Goal: Task Accomplishment & Management: Use online tool/utility

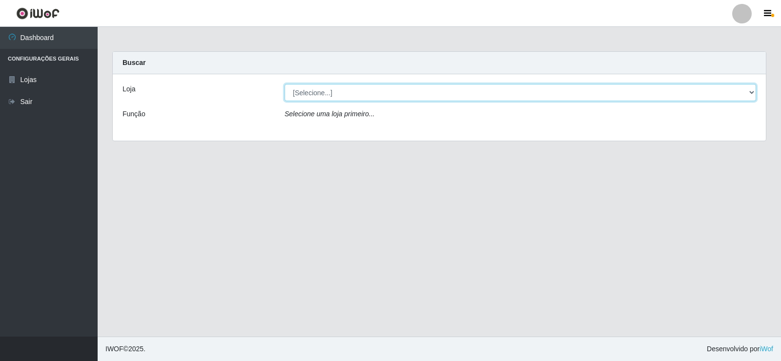
click at [315, 88] on select "[Selecione...] Rede Compras Supermercados - LOJA 2" at bounding box center [521, 92] width 472 height 17
select select "161"
click at [285, 84] on select "[Selecione...] Rede Compras Supermercados - LOJA 2" at bounding box center [521, 92] width 472 height 17
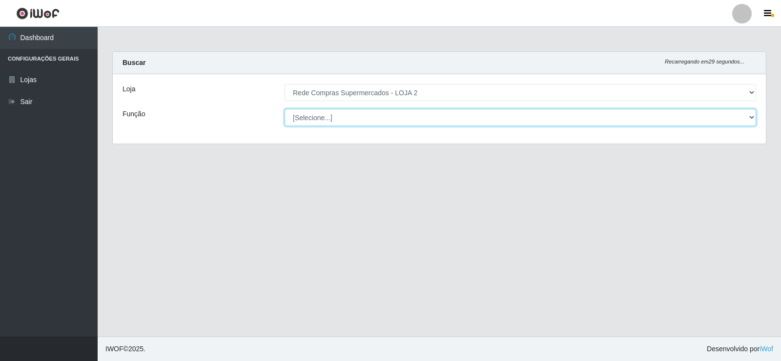
click at [323, 121] on select "[Selecione...] ASG ASG + ASG ++ Balconista Balconista + Balconista ++ Embalador…" at bounding box center [521, 117] width 472 height 17
click at [324, 121] on select "[Selecione...] ASG ASG + ASG ++ Balconista Balconista + Balconista ++ Embalador…" at bounding box center [521, 117] width 472 height 17
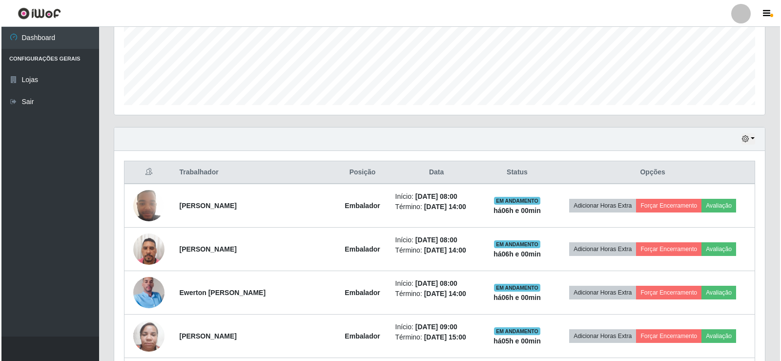
scroll to position [293, 0]
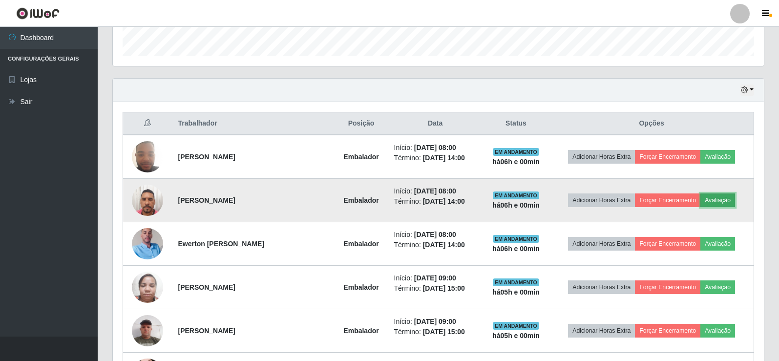
click at [709, 198] on button "Avaliação" at bounding box center [717, 200] width 35 height 14
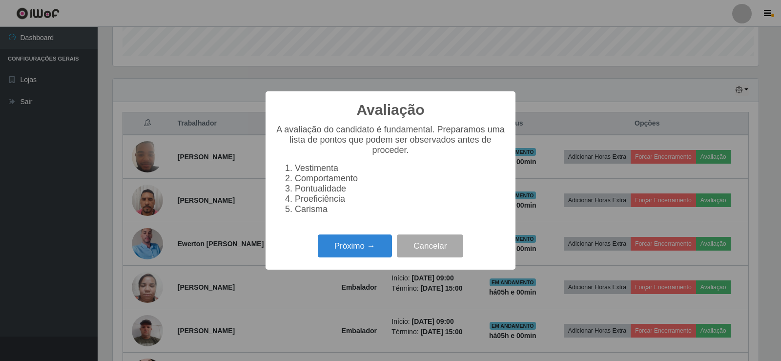
scroll to position [203, 646]
click at [354, 249] on button "Próximo →" at bounding box center [355, 245] width 74 height 23
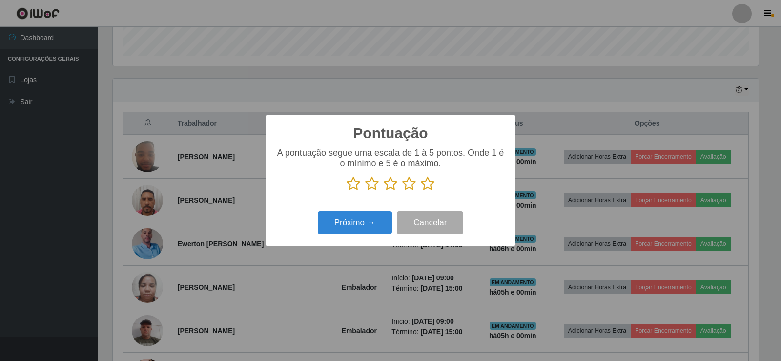
scroll to position [488066, 487622]
click at [427, 182] on icon at bounding box center [428, 183] width 14 height 15
click at [421, 191] on input "radio" at bounding box center [421, 191] width 0 height 0
click at [374, 223] on button "Próximo →" at bounding box center [355, 222] width 74 height 23
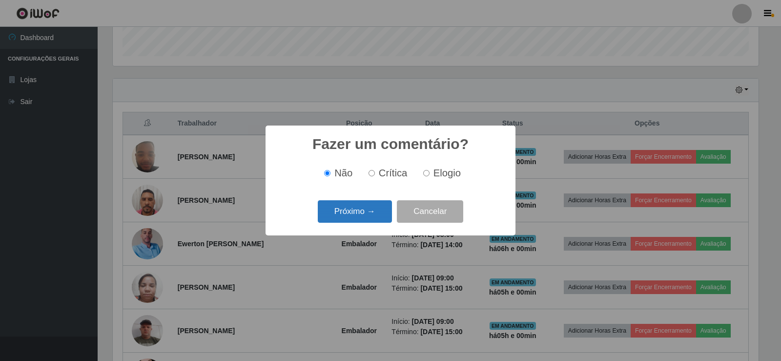
click at [351, 208] on button "Próximo →" at bounding box center [355, 211] width 74 height 23
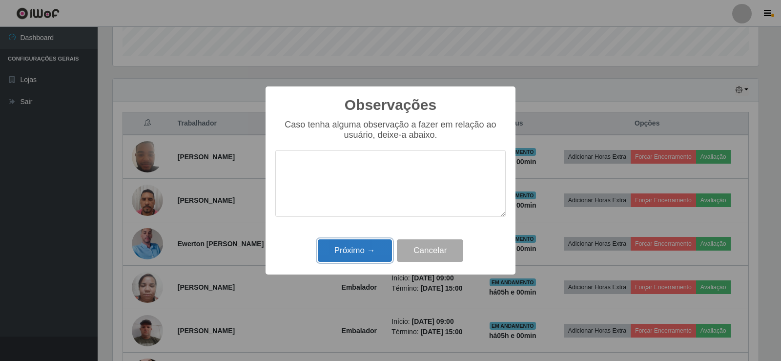
click at [362, 250] on button "Próximo →" at bounding box center [355, 250] width 74 height 23
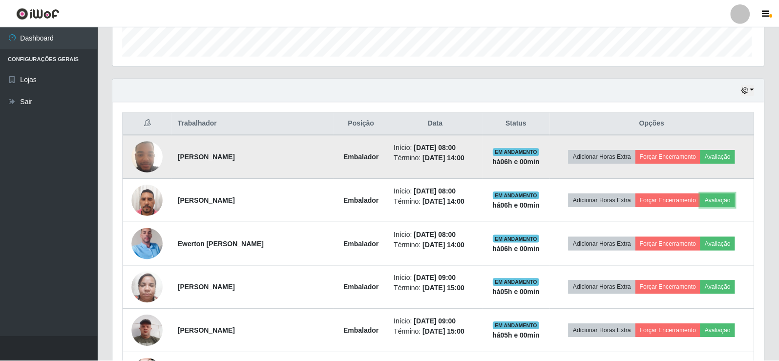
scroll to position [203, 651]
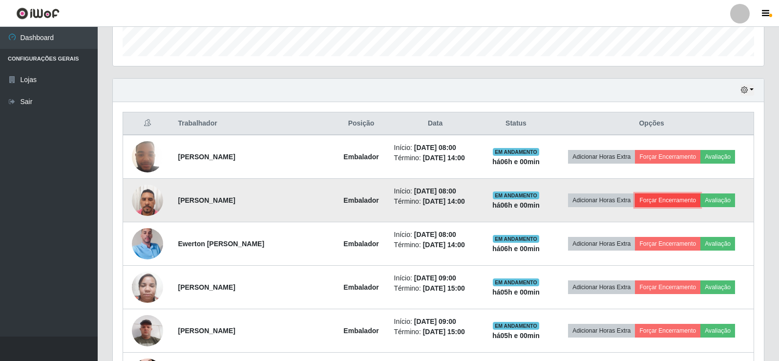
click at [682, 203] on button "Forçar Encerramento" at bounding box center [667, 200] width 65 height 14
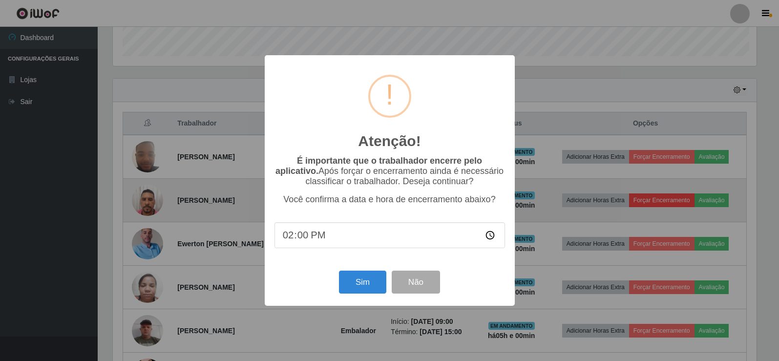
scroll to position [203, 646]
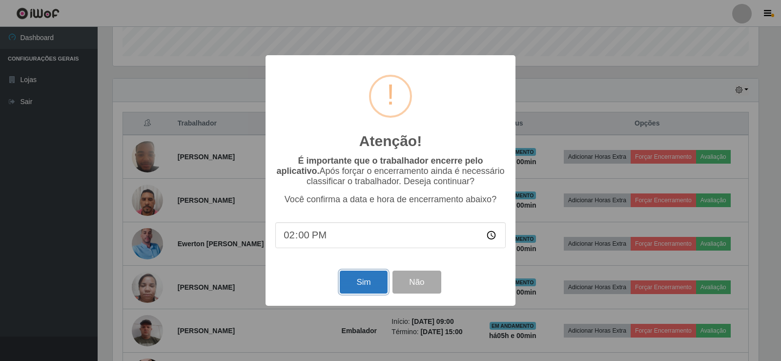
click at [378, 285] on button "Sim" at bounding box center [363, 282] width 47 height 23
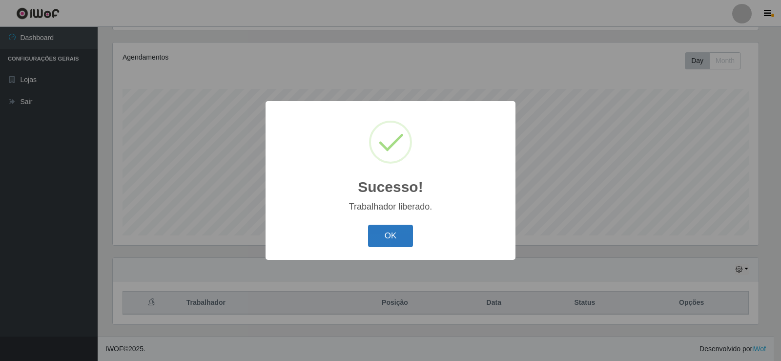
click at [386, 236] on button "OK" at bounding box center [390, 236] width 45 height 23
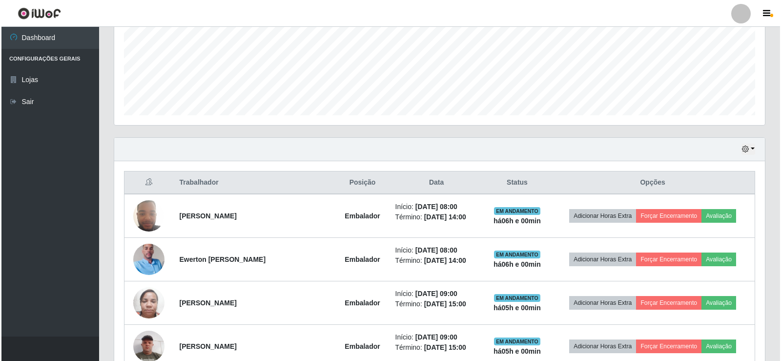
scroll to position [260, 0]
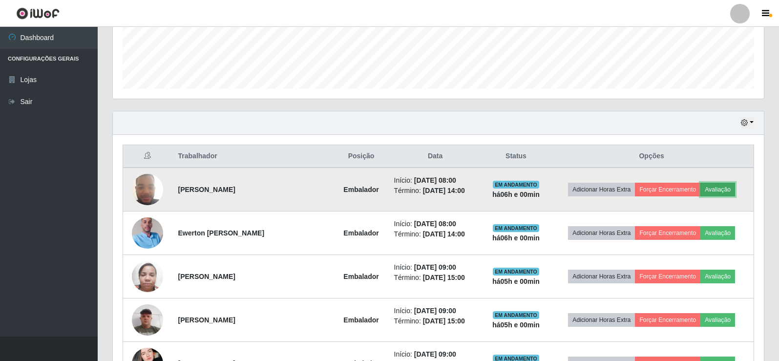
click at [728, 190] on button "Avaliação" at bounding box center [717, 190] width 35 height 14
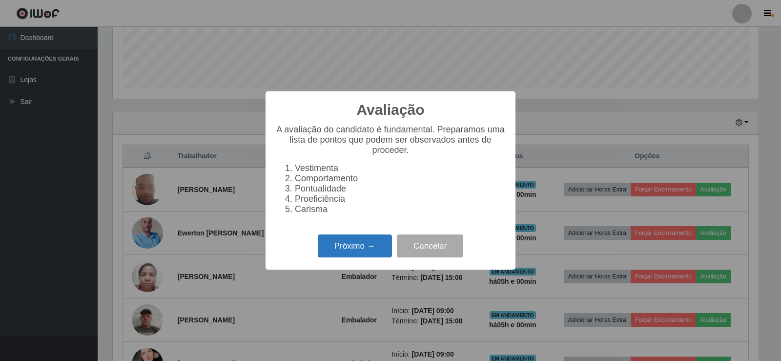
click at [367, 251] on button "Próximo →" at bounding box center [355, 245] width 74 height 23
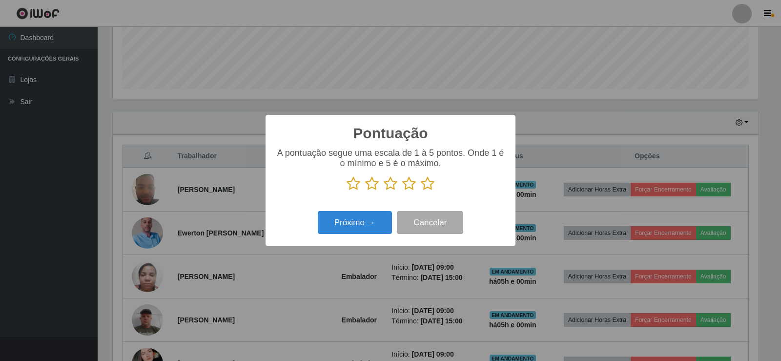
click at [425, 189] on icon at bounding box center [428, 183] width 14 height 15
click at [421, 191] on input "radio" at bounding box center [421, 191] width 0 height 0
click at [344, 220] on button "Próximo →" at bounding box center [355, 222] width 74 height 23
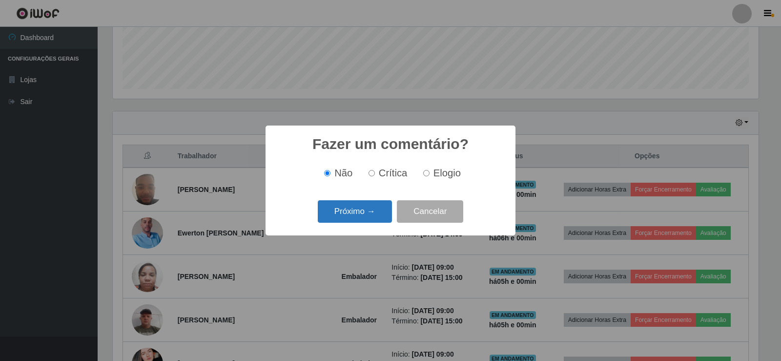
click at [351, 216] on button "Próximo →" at bounding box center [355, 211] width 74 height 23
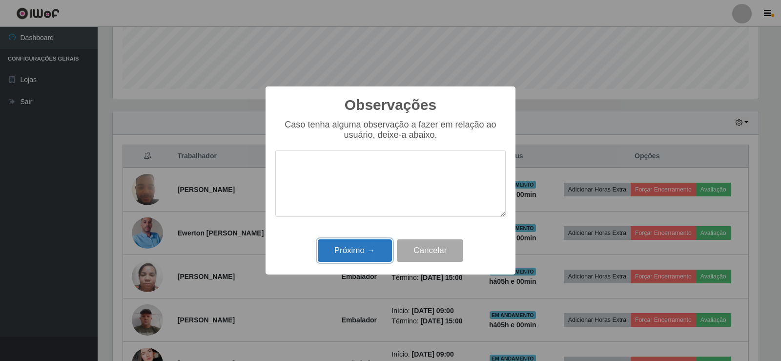
click at [362, 246] on button "Próximo →" at bounding box center [355, 250] width 74 height 23
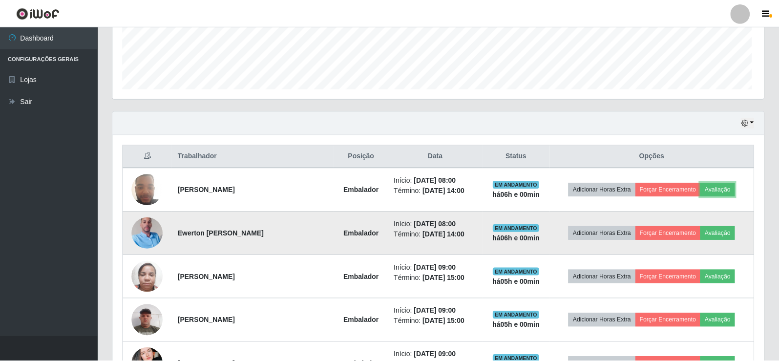
scroll to position [203, 651]
click at [723, 235] on button "Avaliação" at bounding box center [717, 233] width 35 height 14
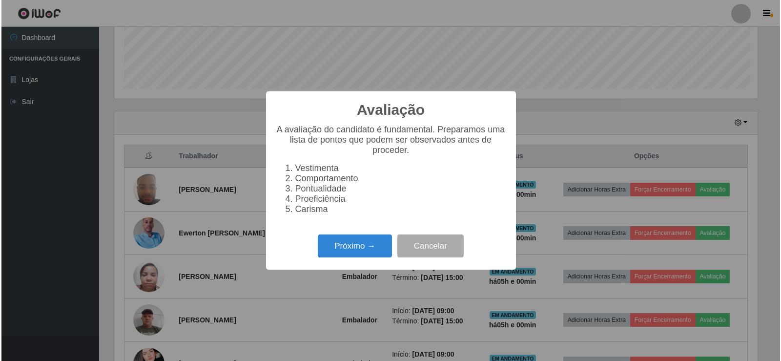
scroll to position [203, 646]
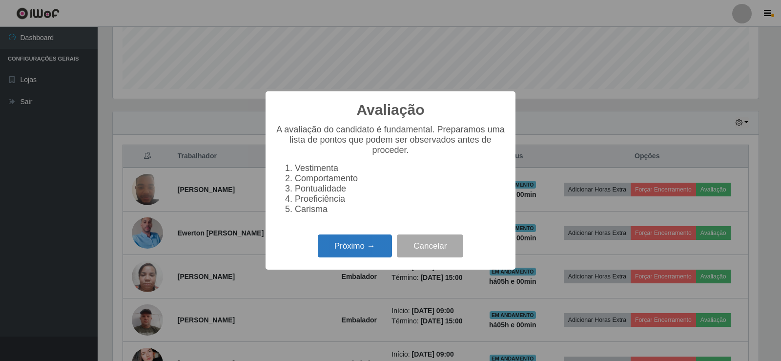
click at [371, 249] on button "Próximo →" at bounding box center [355, 245] width 74 height 23
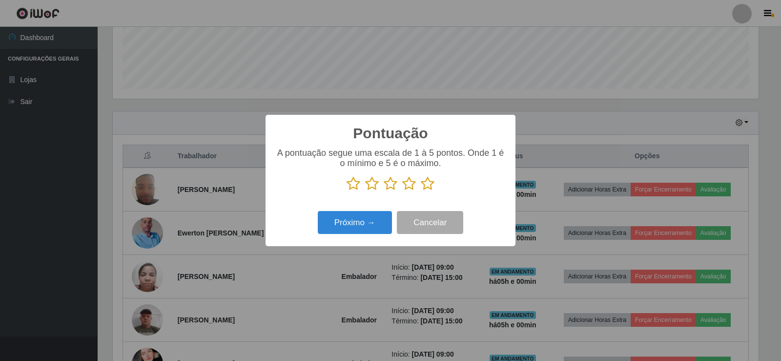
click at [430, 186] on icon at bounding box center [428, 183] width 14 height 15
click at [421, 191] on input "radio" at bounding box center [421, 191] width 0 height 0
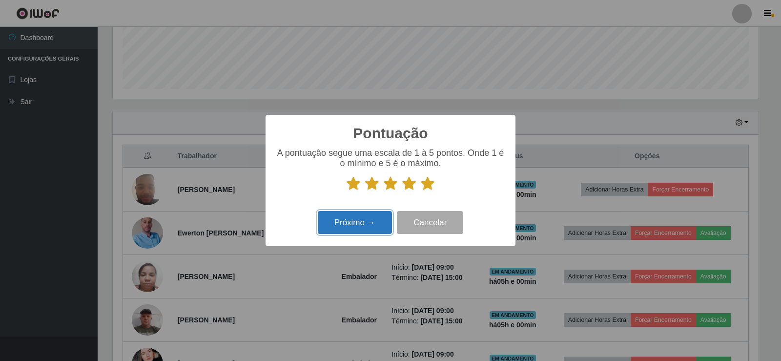
click at [365, 230] on button "Próximo →" at bounding box center [355, 222] width 74 height 23
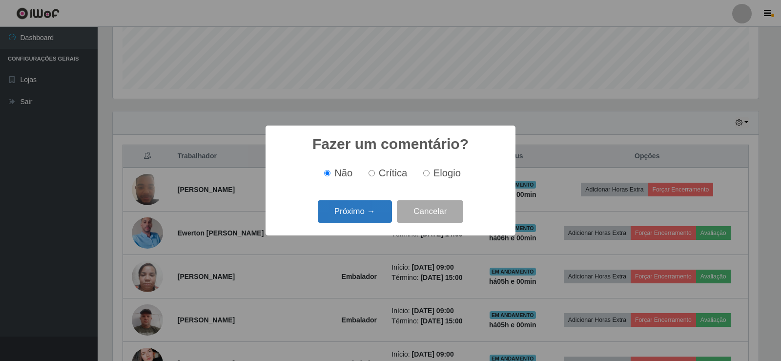
click at [364, 208] on button "Próximo →" at bounding box center [355, 211] width 74 height 23
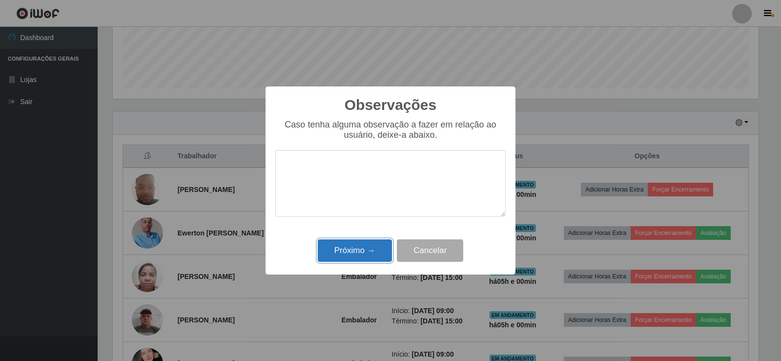
click at [362, 247] on button "Próximo →" at bounding box center [355, 250] width 74 height 23
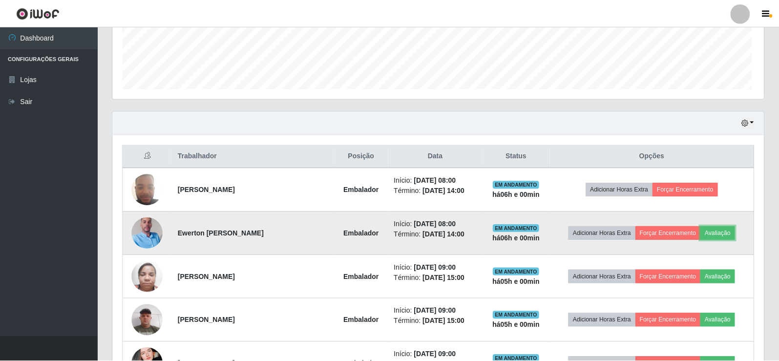
scroll to position [0, 0]
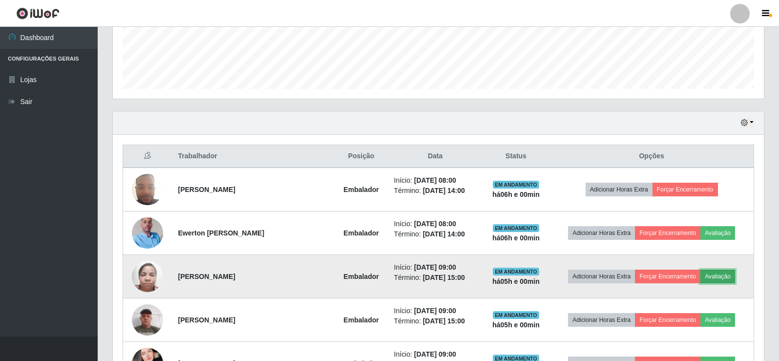
click at [725, 279] on button "Avaliação" at bounding box center [717, 277] width 35 height 14
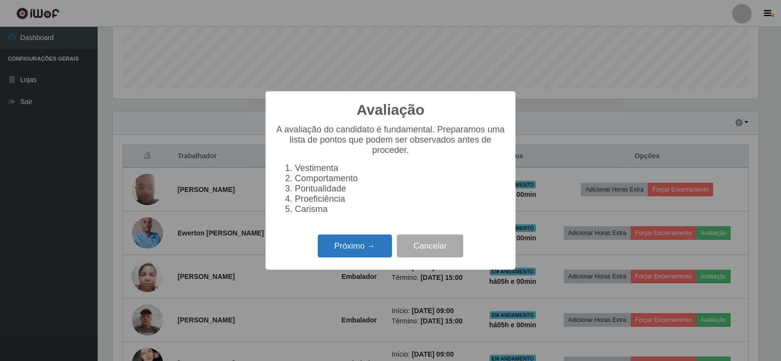
click at [365, 257] on button "Próximo →" at bounding box center [355, 245] width 74 height 23
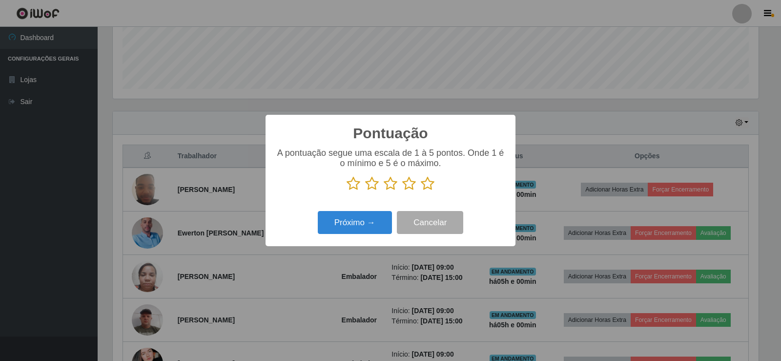
click at [426, 187] on icon at bounding box center [428, 183] width 14 height 15
click at [421, 191] on input "radio" at bounding box center [421, 191] width 0 height 0
click at [368, 221] on button "Próximo →" at bounding box center [355, 222] width 74 height 23
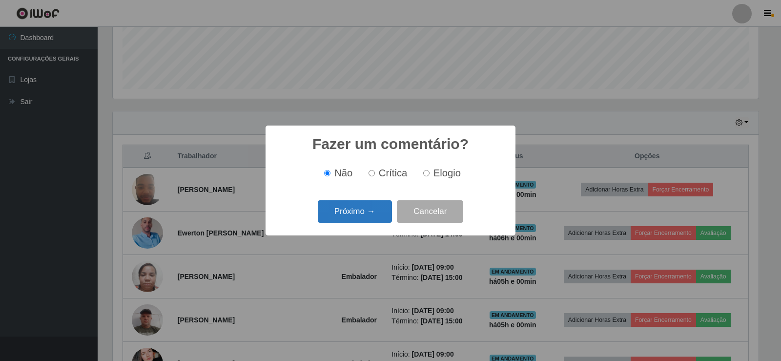
click at [367, 222] on button "Próximo →" at bounding box center [355, 211] width 74 height 23
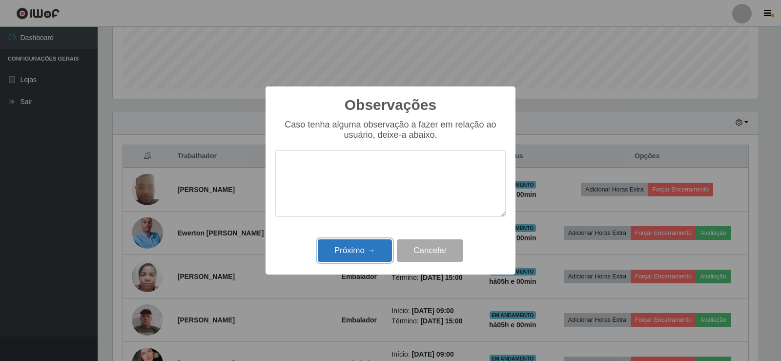
click at [374, 262] on button "Próximo →" at bounding box center [355, 250] width 74 height 23
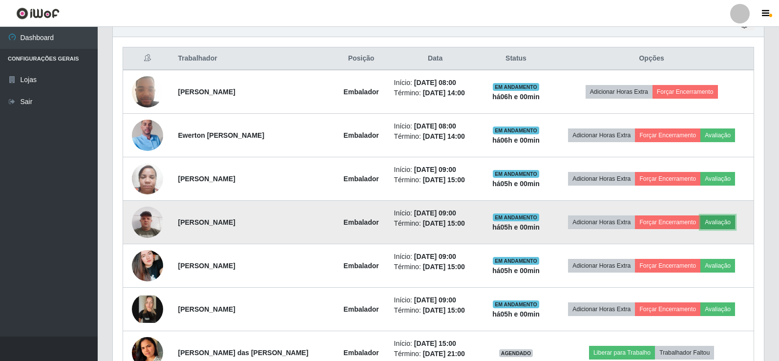
click at [727, 217] on button "Avaliação" at bounding box center [717, 222] width 35 height 14
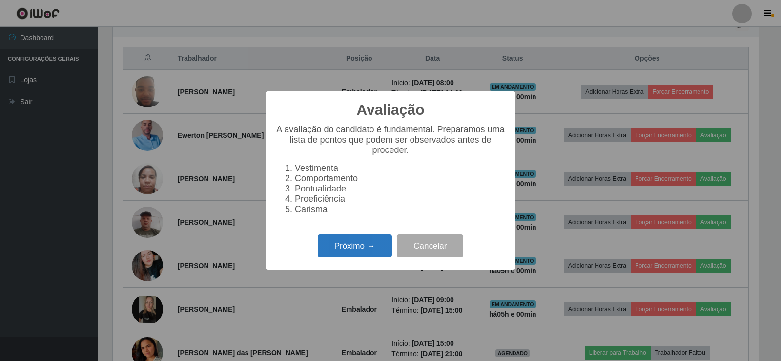
click at [378, 248] on button "Próximo →" at bounding box center [355, 245] width 74 height 23
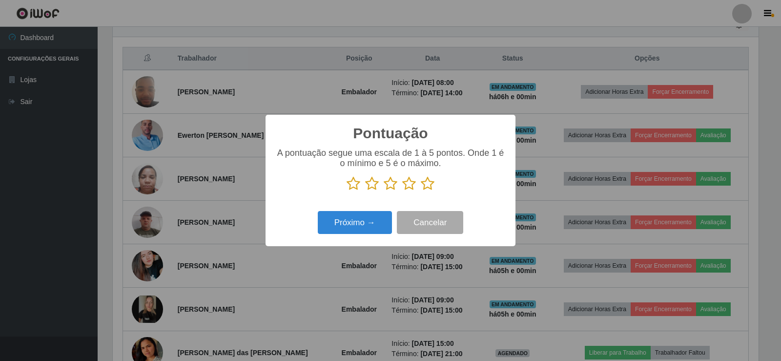
click at [426, 186] on icon at bounding box center [428, 183] width 14 height 15
click at [421, 191] on input "radio" at bounding box center [421, 191] width 0 height 0
click at [354, 223] on button "Próximo →" at bounding box center [355, 222] width 74 height 23
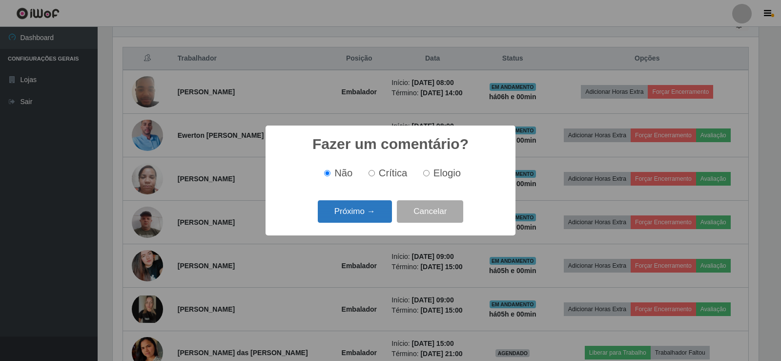
click at [358, 219] on button "Próximo →" at bounding box center [355, 211] width 74 height 23
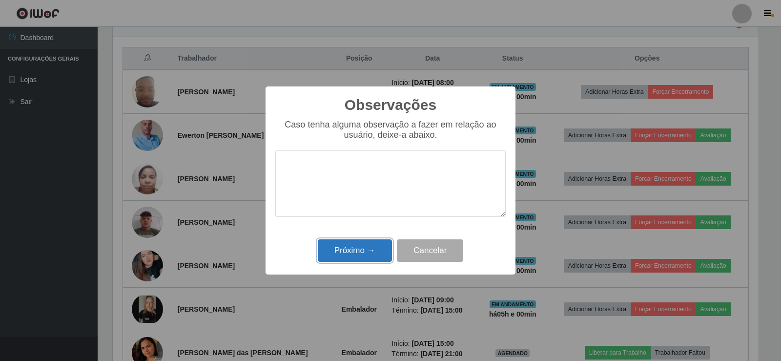
click at [357, 246] on button "Próximo →" at bounding box center [355, 250] width 74 height 23
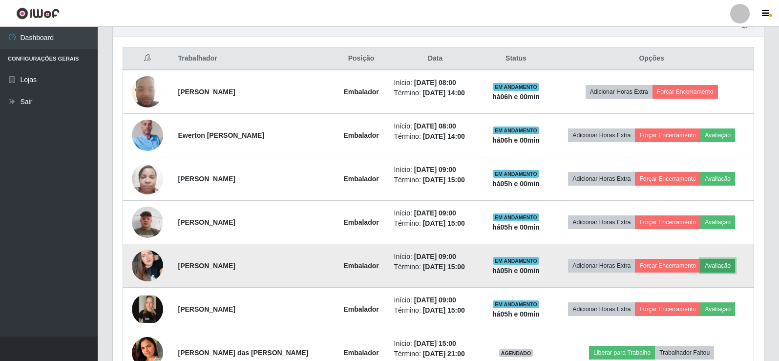
click at [717, 266] on button "Avaliação" at bounding box center [717, 266] width 35 height 14
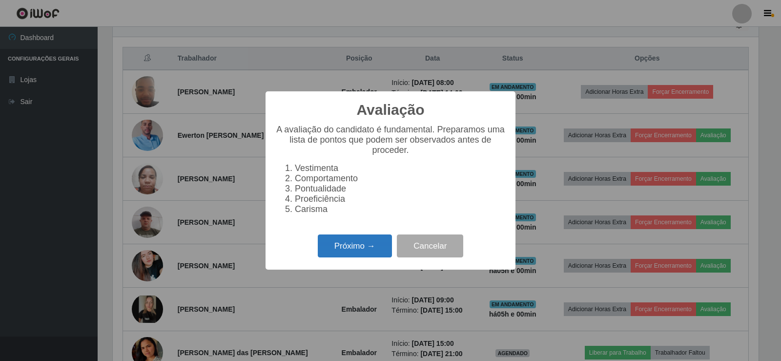
click at [364, 246] on button "Próximo →" at bounding box center [355, 245] width 74 height 23
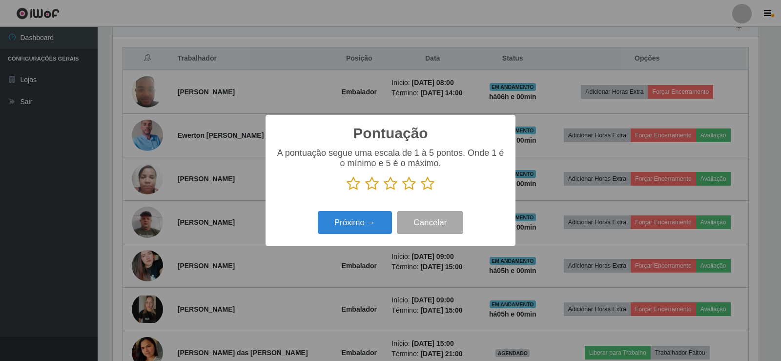
drag, startPoint x: 427, startPoint y: 184, endPoint x: 359, endPoint y: 207, distance: 71.2
click at [423, 184] on icon at bounding box center [428, 183] width 14 height 15
click at [421, 191] on input "radio" at bounding box center [421, 191] width 0 height 0
click at [348, 232] on button "Próximo →" at bounding box center [355, 222] width 74 height 23
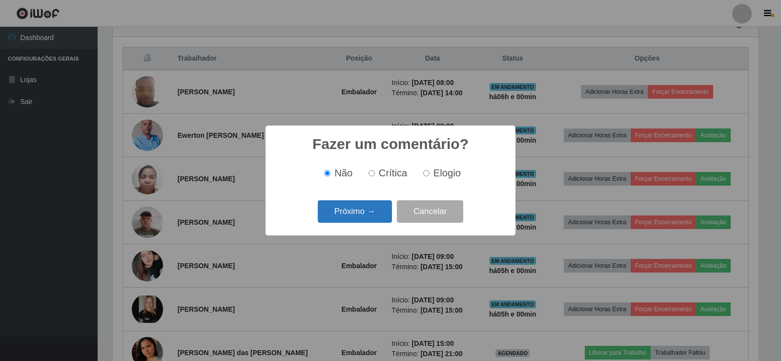
click at [359, 221] on button "Próximo →" at bounding box center [355, 211] width 74 height 23
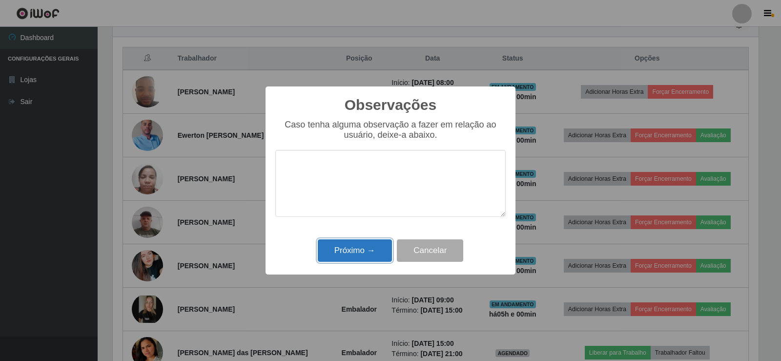
click at [358, 256] on button "Próximo →" at bounding box center [355, 250] width 74 height 23
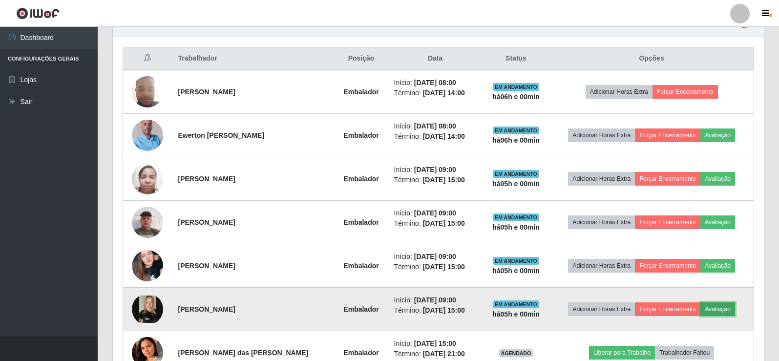
click at [733, 310] on button "Avaliação" at bounding box center [717, 309] width 35 height 14
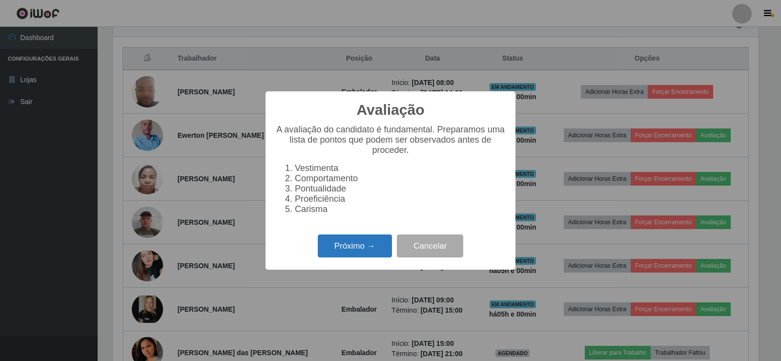
click at [363, 243] on button "Próximo →" at bounding box center [355, 245] width 74 height 23
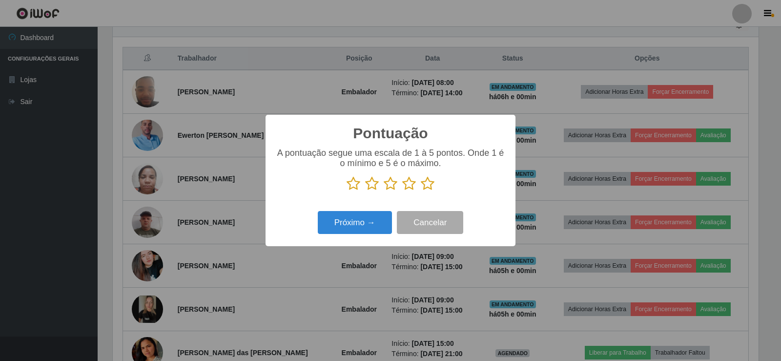
click at [430, 187] on icon at bounding box center [428, 183] width 14 height 15
click at [421, 191] on input "radio" at bounding box center [421, 191] width 0 height 0
click at [378, 223] on button "Próximo →" at bounding box center [355, 222] width 74 height 23
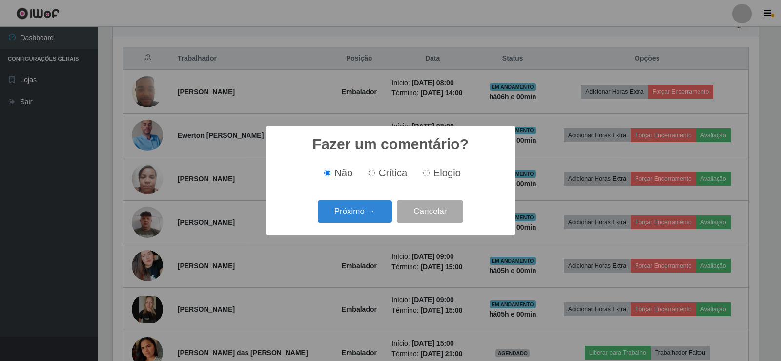
click at [363, 236] on div "Fazer um comentário? × Não Crítica Elogio Próximo → Cancelar" at bounding box center [390, 180] width 781 height 361
click at [363, 221] on button "Próximo →" at bounding box center [355, 211] width 74 height 23
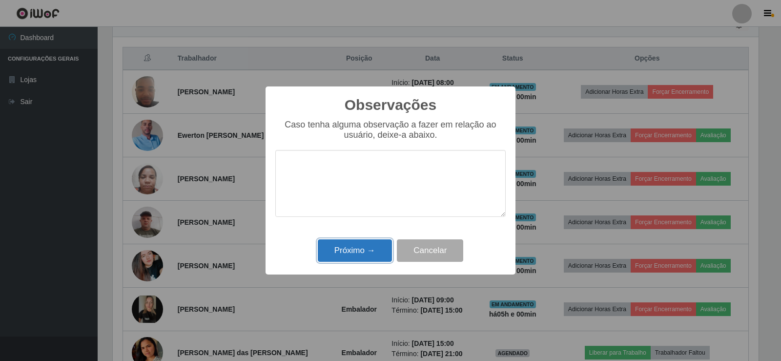
click at [358, 245] on button "Próximo →" at bounding box center [355, 250] width 74 height 23
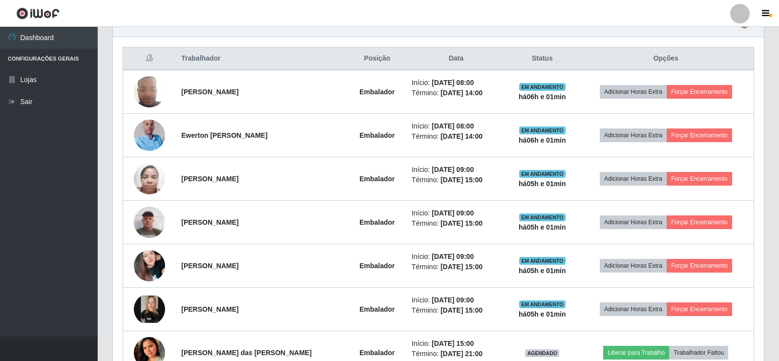
click at [164, 37] on div "Trabalhador Posição Data Status Opções [PERSON_NAME] Cavalcanti Embalador Iníci…" at bounding box center [438, 297] width 651 height 521
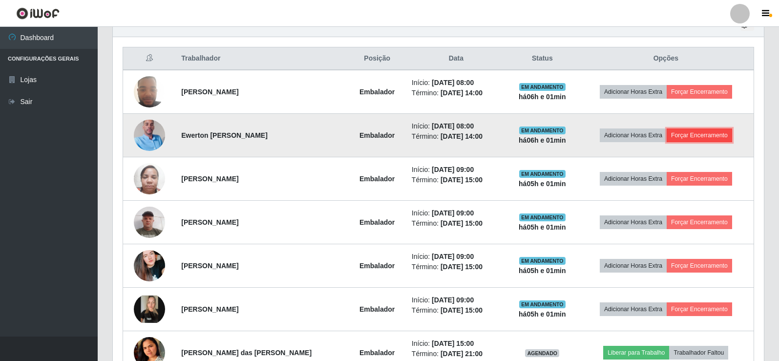
click at [704, 137] on button "Forçar Encerramento" at bounding box center [698, 135] width 65 height 14
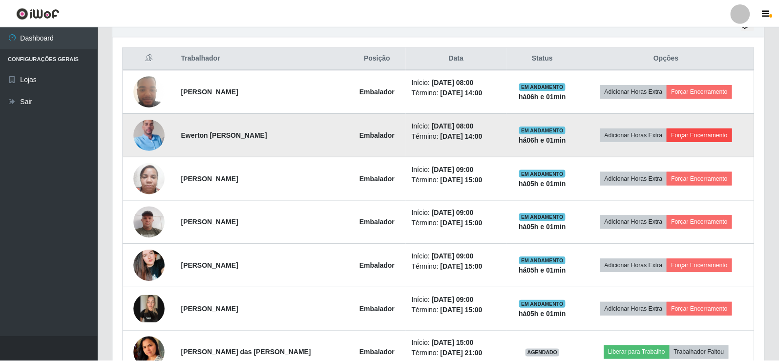
scroll to position [203, 646]
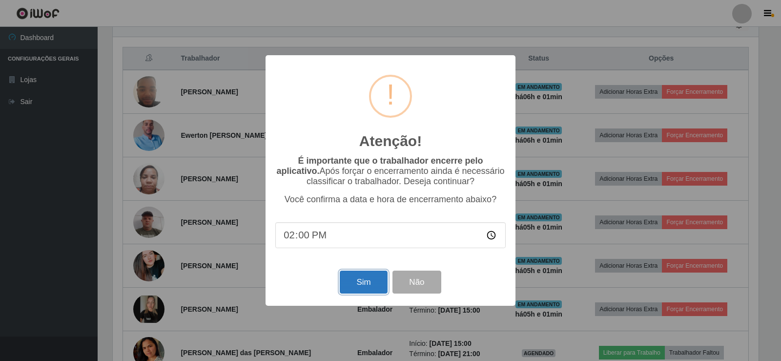
click at [382, 275] on button "Sim" at bounding box center [363, 282] width 47 height 23
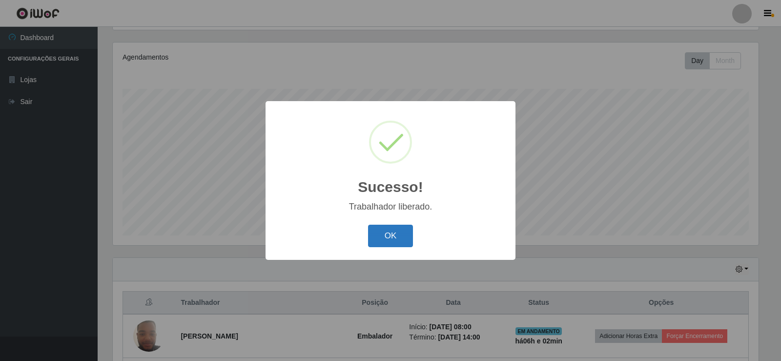
click at [392, 235] on button "OK" at bounding box center [390, 236] width 45 height 23
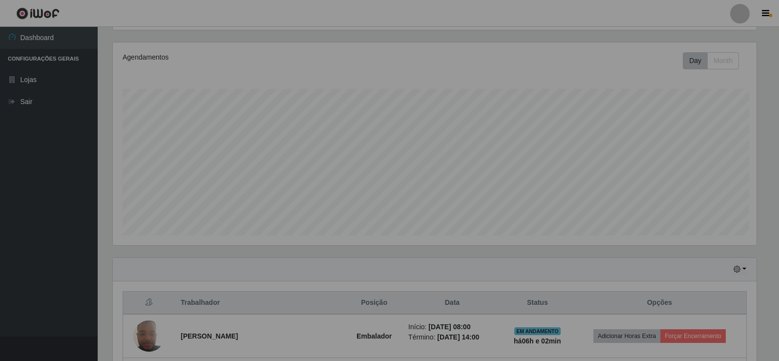
scroll to position [203, 651]
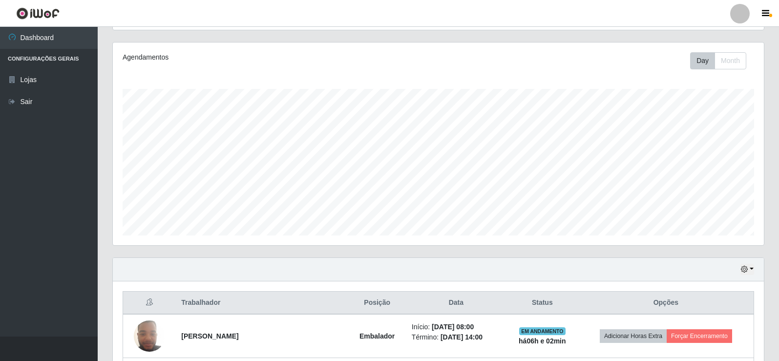
click at [197, 58] on div "Agendamentos" at bounding box center [250, 57] width 254 height 10
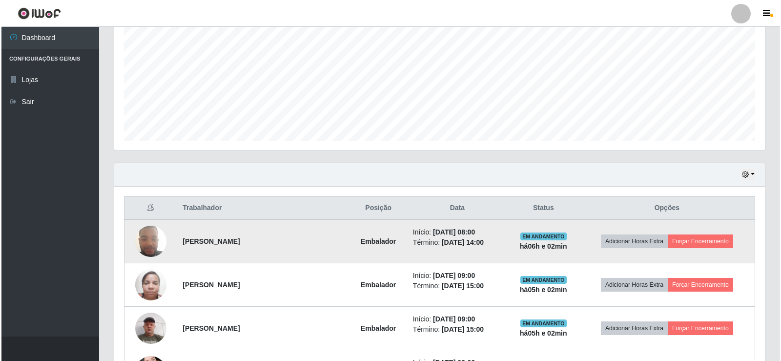
scroll to position [211, 0]
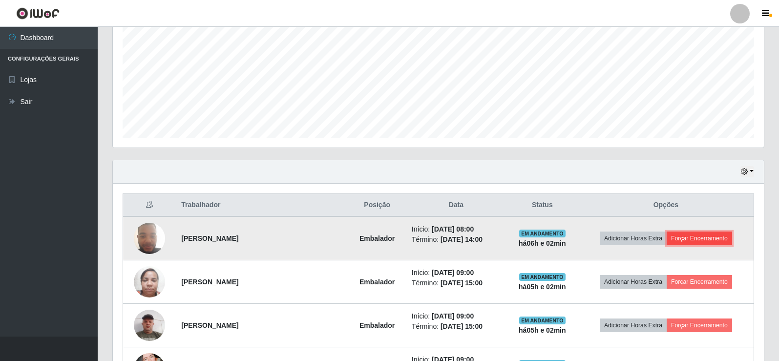
drag, startPoint x: 687, startPoint y: 234, endPoint x: 680, endPoint y: 234, distance: 6.8
click at [680, 234] on button "Forçar Encerramento" at bounding box center [698, 238] width 65 height 14
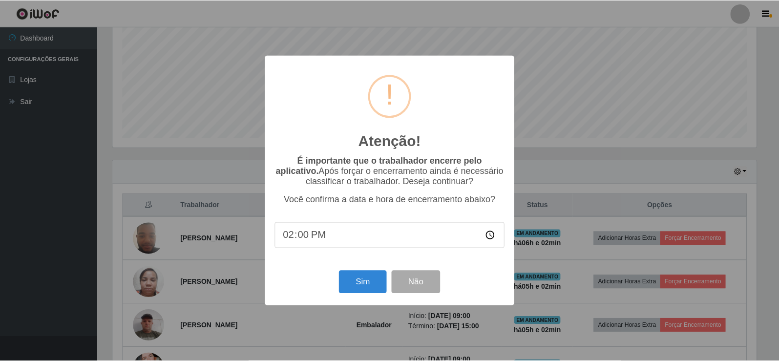
scroll to position [203, 646]
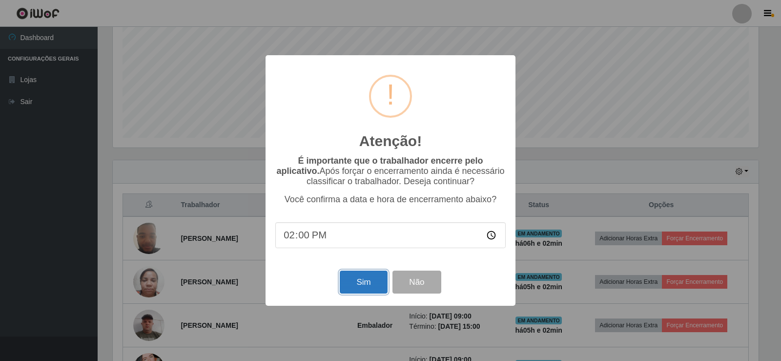
click at [350, 279] on button "Sim" at bounding box center [363, 282] width 47 height 23
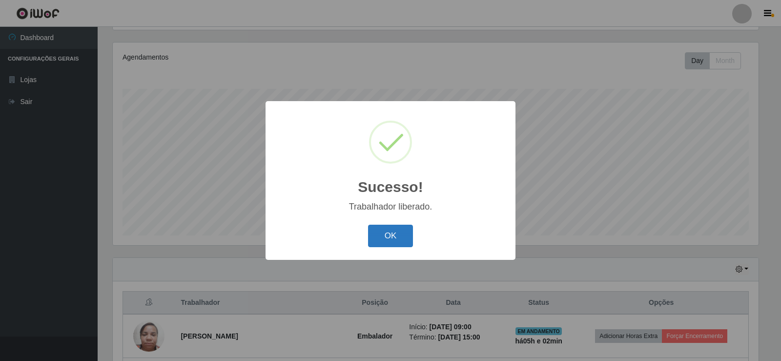
click at [402, 230] on button "OK" at bounding box center [390, 236] width 45 height 23
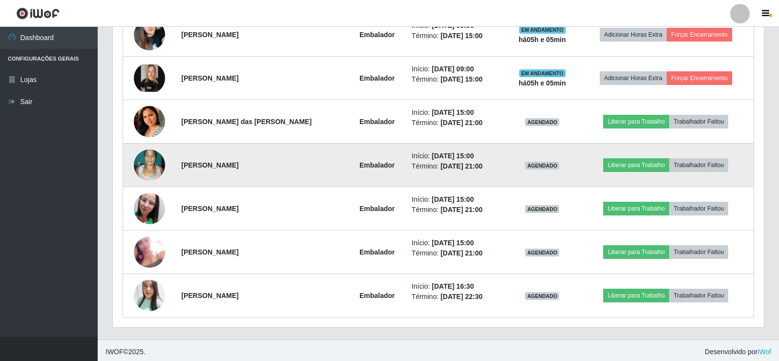
scroll to position [504, 0]
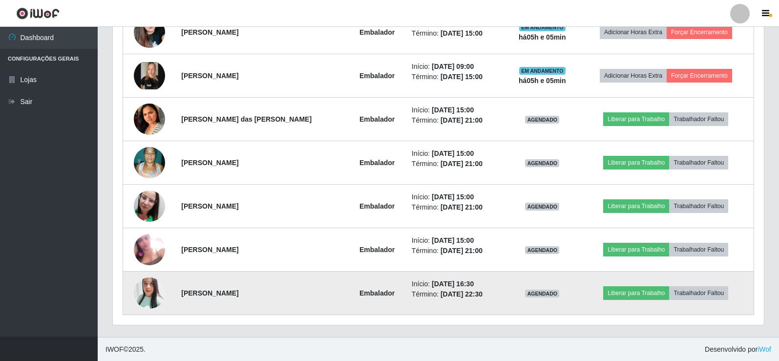
click at [157, 287] on img at bounding box center [149, 292] width 31 height 37
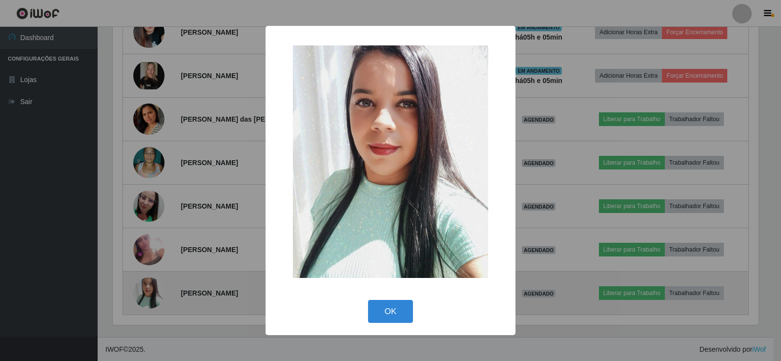
click at [157, 287] on div "× OK Cancel" at bounding box center [390, 180] width 781 height 361
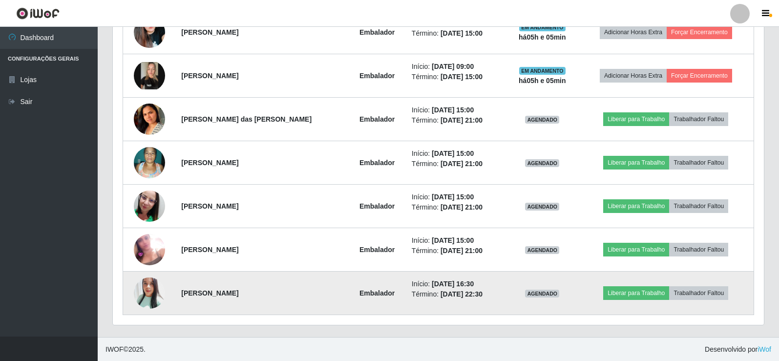
scroll to position [203, 651]
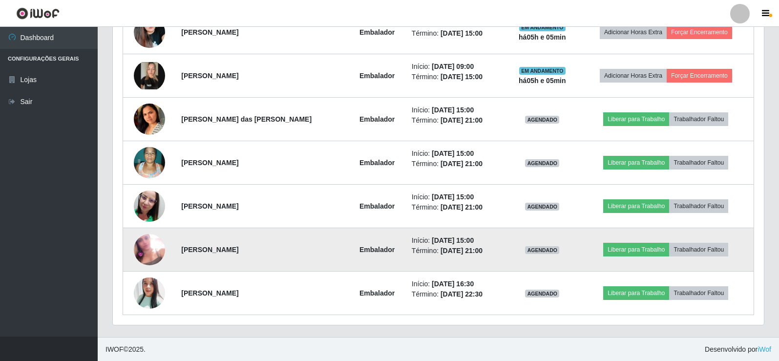
click at [151, 244] on img at bounding box center [149, 249] width 31 height 31
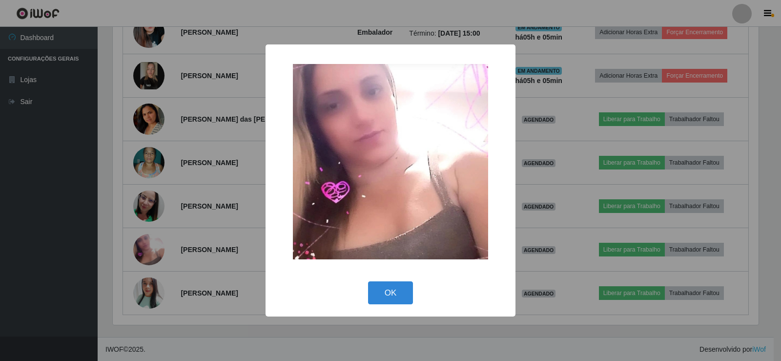
click at [157, 240] on div "× OK Cancel" at bounding box center [390, 180] width 781 height 361
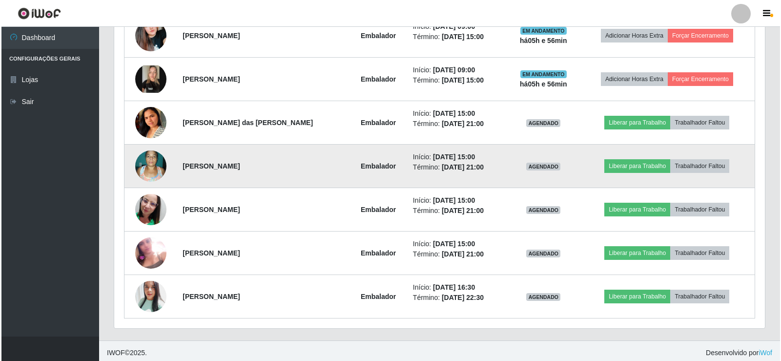
scroll to position [505, 0]
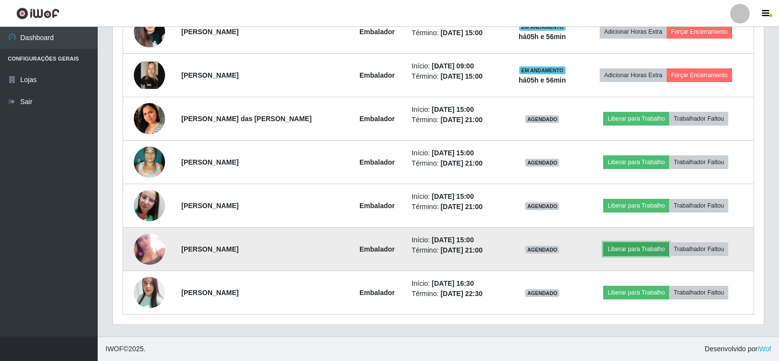
click at [621, 250] on button "Liberar para Trabalho" at bounding box center [636, 249] width 66 height 14
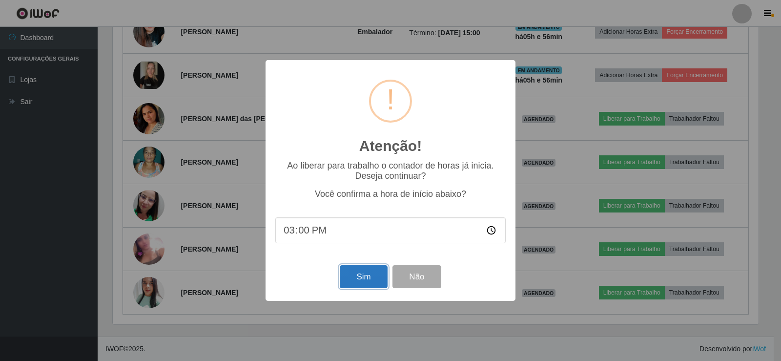
click at [369, 277] on button "Sim" at bounding box center [363, 276] width 47 height 23
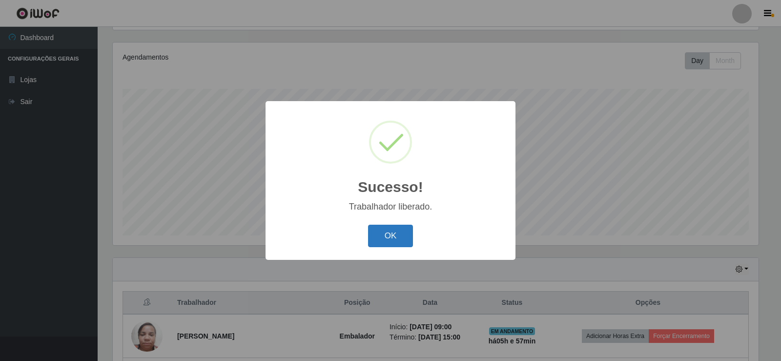
click at [393, 235] on button "OK" at bounding box center [390, 236] width 45 height 23
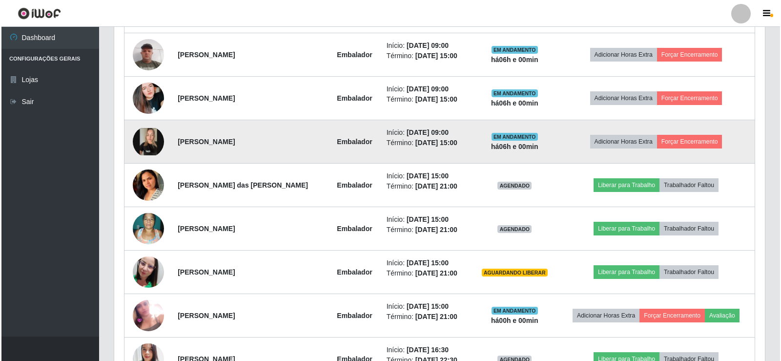
scroll to position [504, 0]
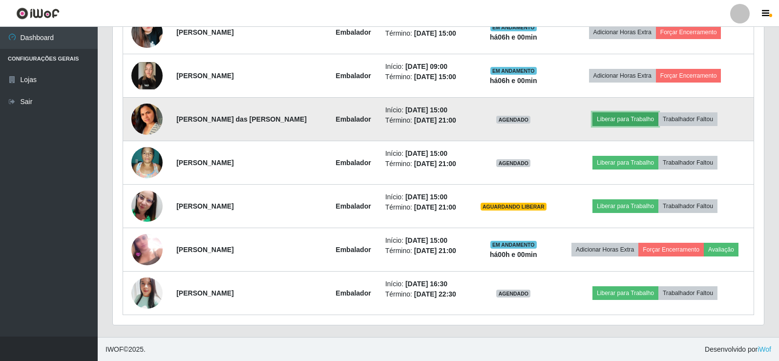
click at [632, 120] on button "Liberar para Trabalho" at bounding box center [625, 119] width 66 height 14
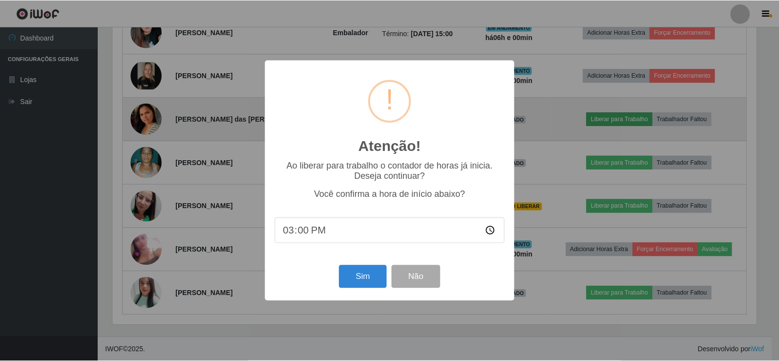
scroll to position [203, 646]
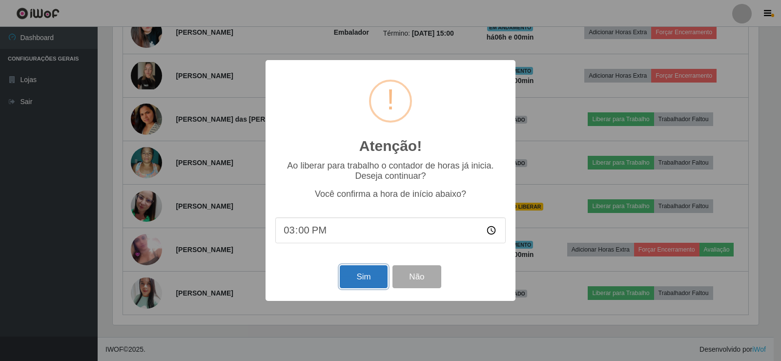
click at [358, 279] on button "Sim" at bounding box center [363, 276] width 47 height 23
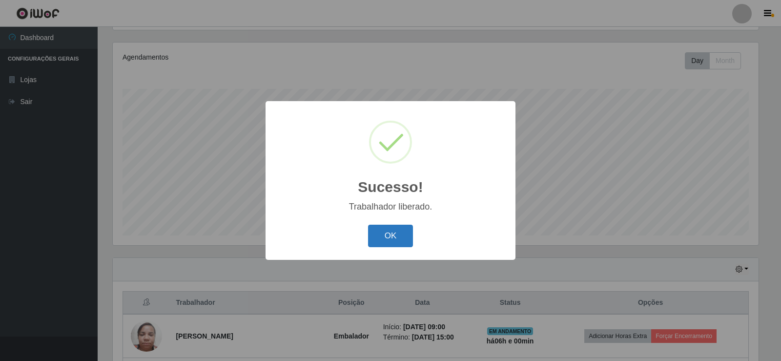
click at [402, 226] on button "OK" at bounding box center [390, 236] width 45 height 23
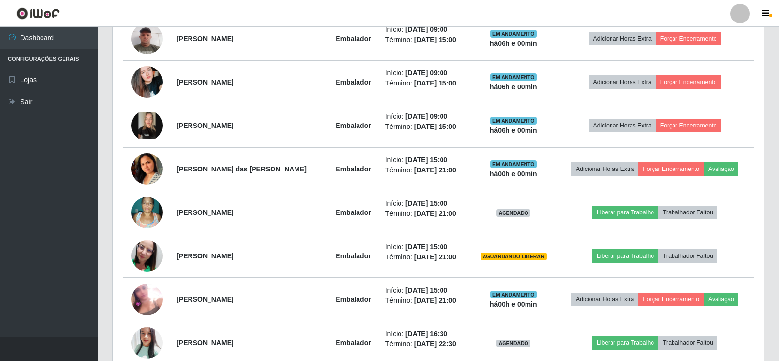
scroll to position [456, 0]
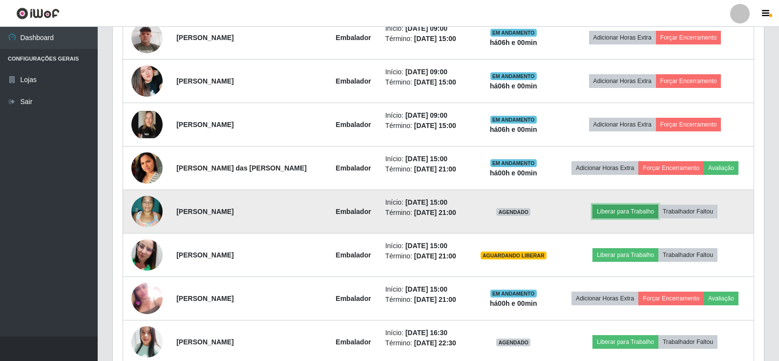
click at [616, 210] on button "Liberar para Trabalho" at bounding box center [625, 212] width 66 height 14
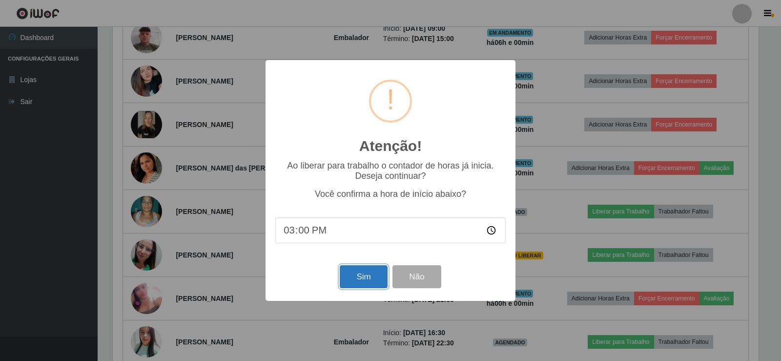
click at [355, 272] on button "Sim" at bounding box center [363, 276] width 47 height 23
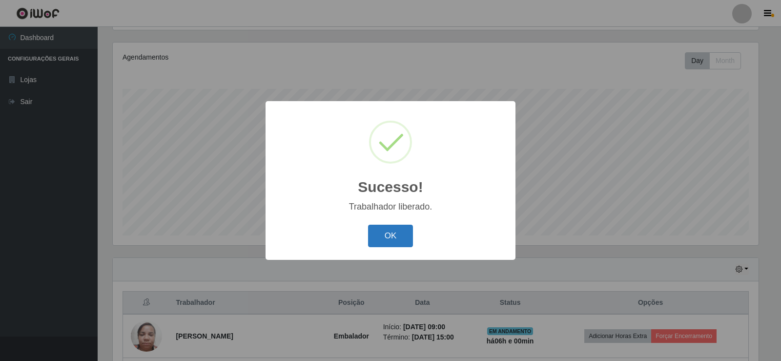
click at [392, 244] on button "OK" at bounding box center [390, 236] width 45 height 23
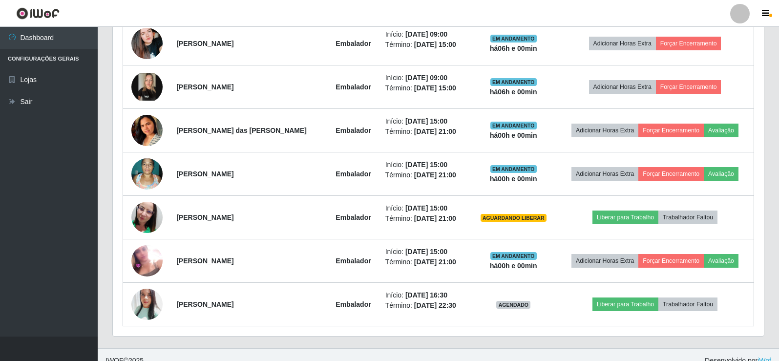
scroll to position [504, 0]
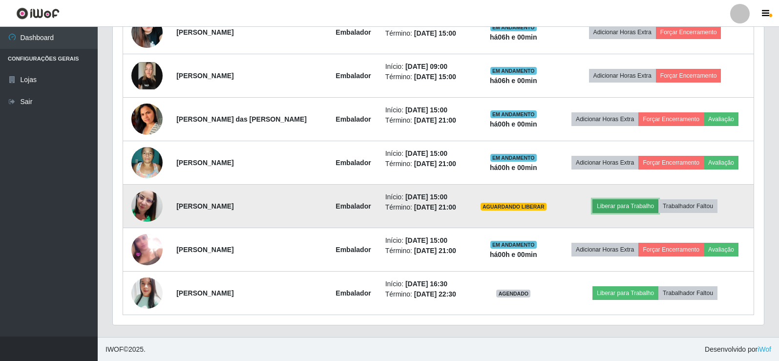
click at [634, 206] on button "Liberar para Trabalho" at bounding box center [625, 206] width 66 height 14
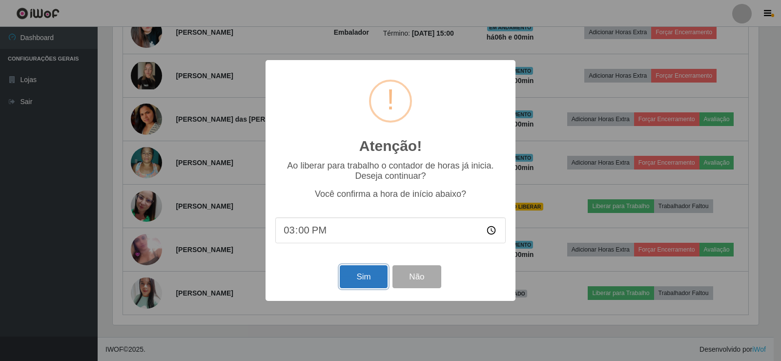
click at [368, 280] on button "Sim" at bounding box center [363, 276] width 47 height 23
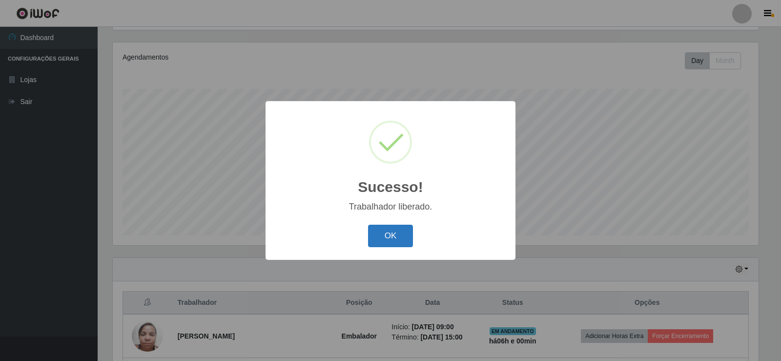
click at [402, 231] on button "OK" at bounding box center [390, 236] width 45 height 23
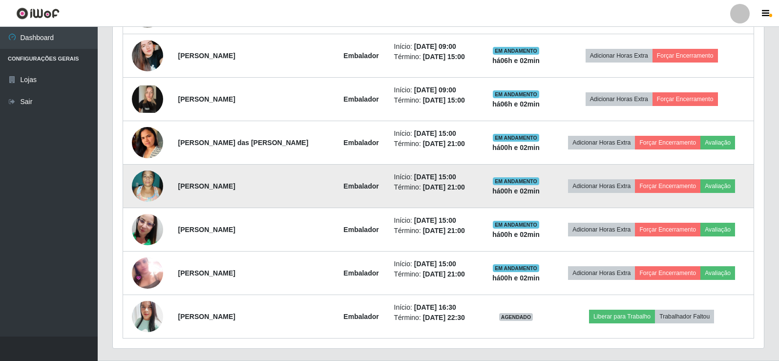
scroll to position [505, 0]
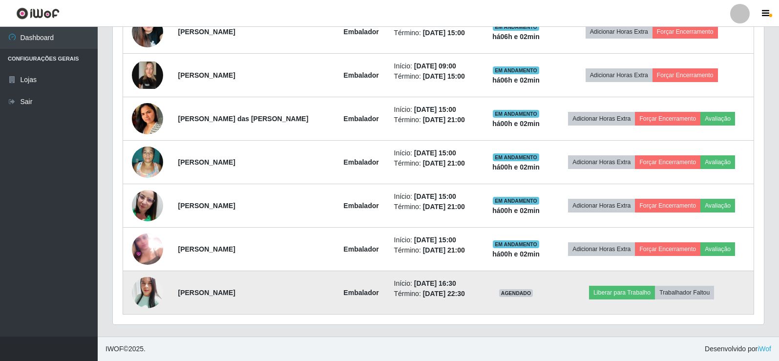
click at [147, 300] on img at bounding box center [147, 292] width 31 height 37
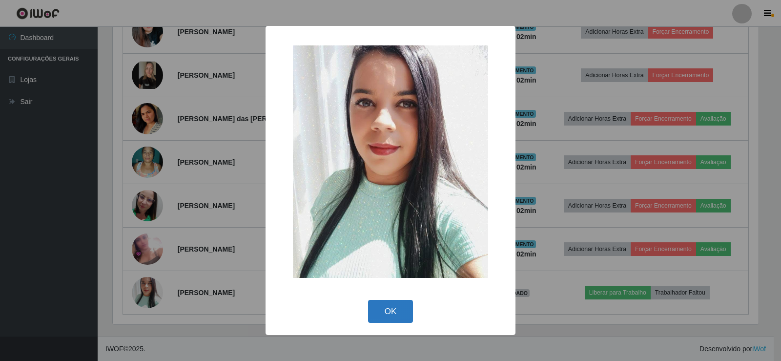
click at [385, 308] on button "OK" at bounding box center [390, 311] width 45 height 23
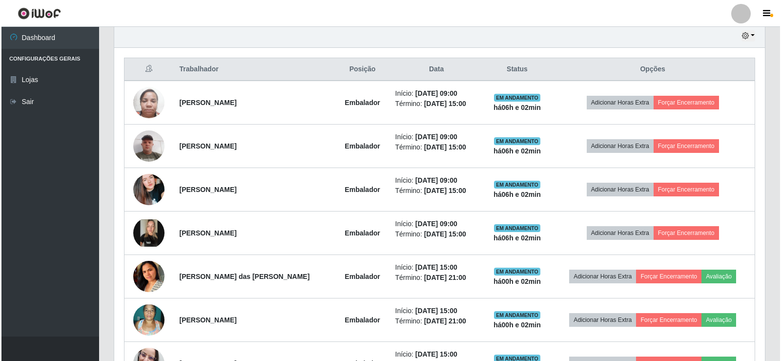
scroll to position [310, 0]
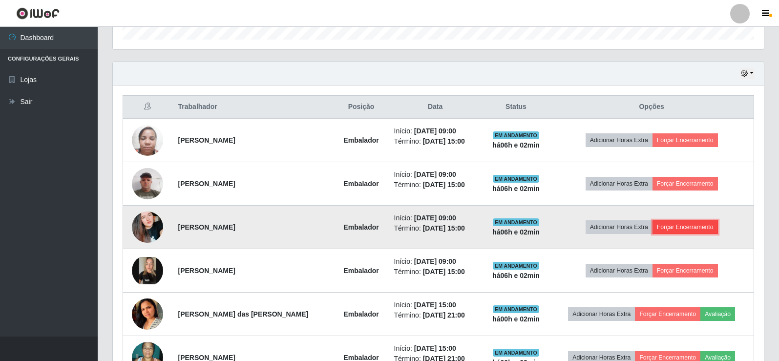
click at [696, 233] on button "Forçar Encerramento" at bounding box center [684, 227] width 65 height 14
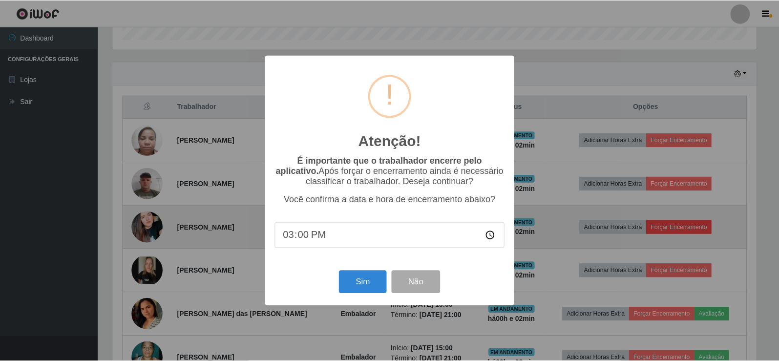
scroll to position [203, 646]
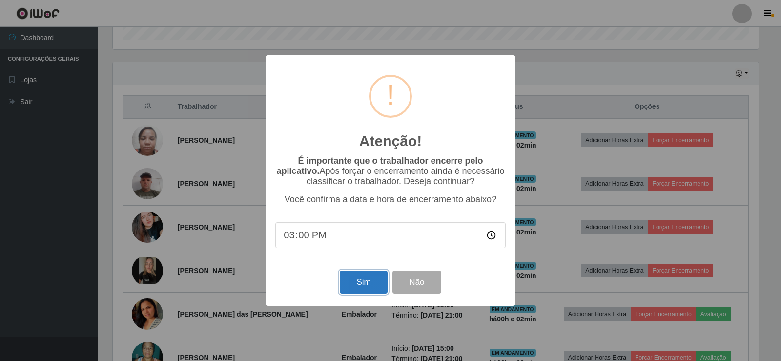
click at [369, 287] on button "Sim" at bounding box center [363, 282] width 47 height 23
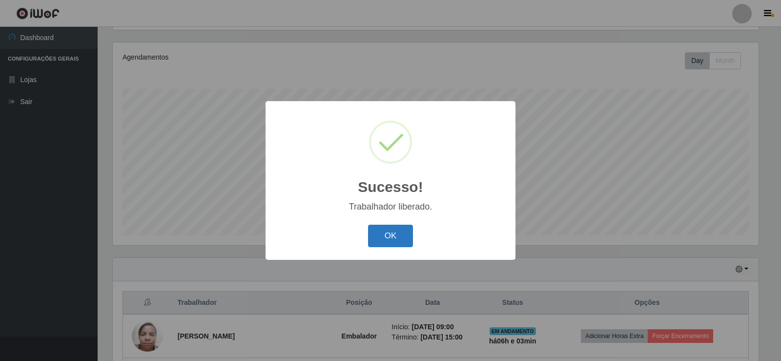
click at [399, 244] on button "OK" at bounding box center [390, 236] width 45 height 23
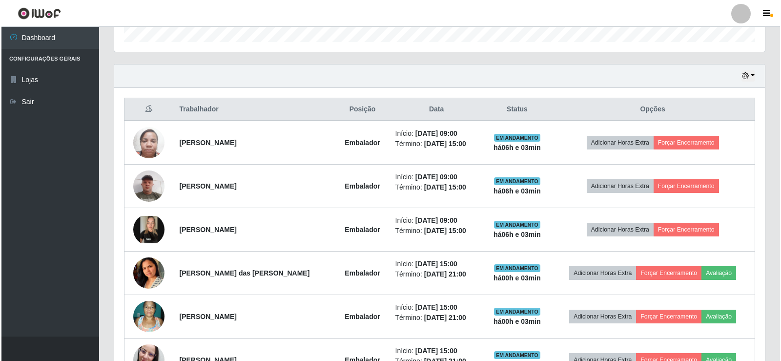
scroll to position [309, 0]
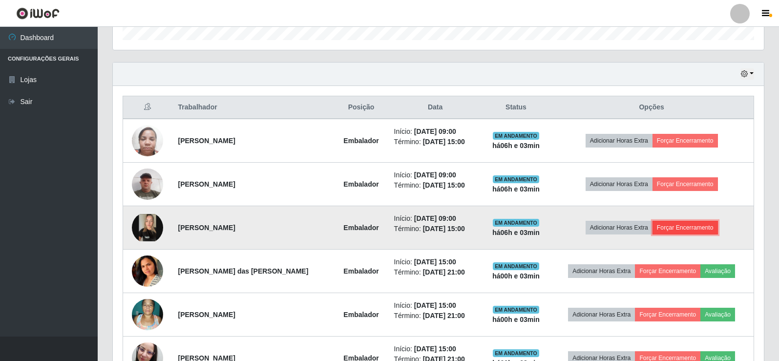
click at [692, 229] on button "Forçar Encerramento" at bounding box center [684, 228] width 65 height 14
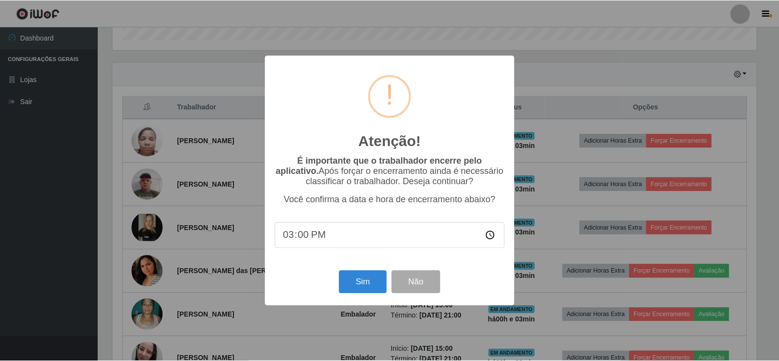
scroll to position [203, 646]
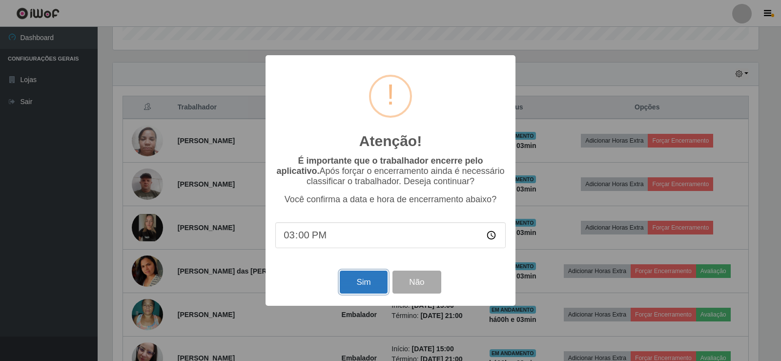
click at [361, 282] on button "Sim" at bounding box center [363, 282] width 47 height 23
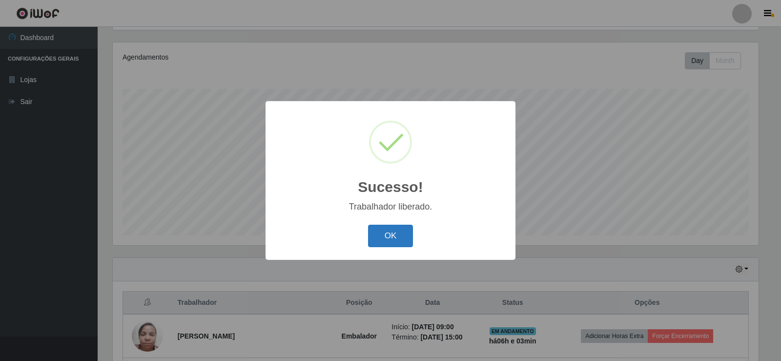
click at [395, 235] on button "OK" at bounding box center [390, 236] width 45 height 23
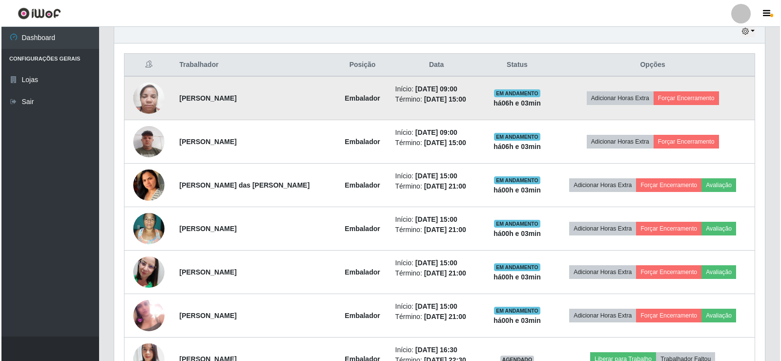
scroll to position [358, 0]
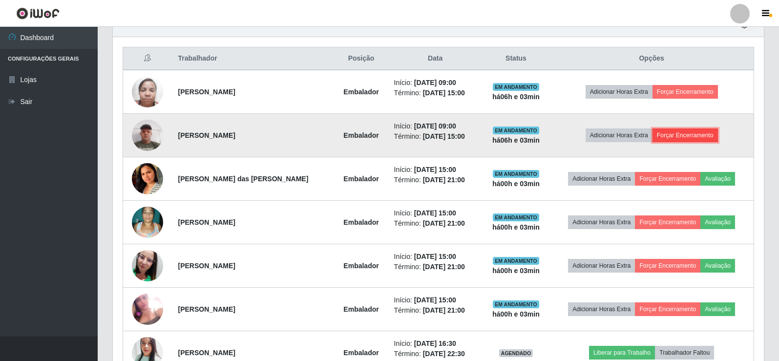
click at [686, 134] on button "Forçar Encerramento" at bounding box center [684, 135] width 65 height 14
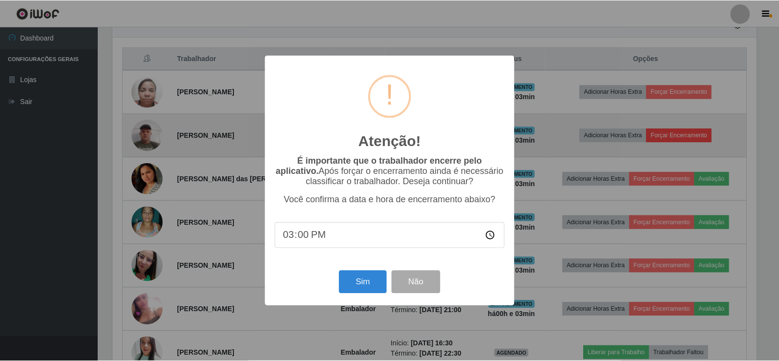
scroll to position [203, 646]
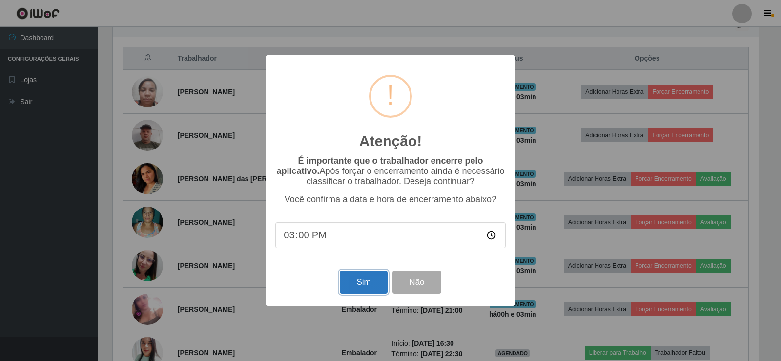
click at [356, 289] on button "Sim" at bounding box center [363, 282] width 47 height 23
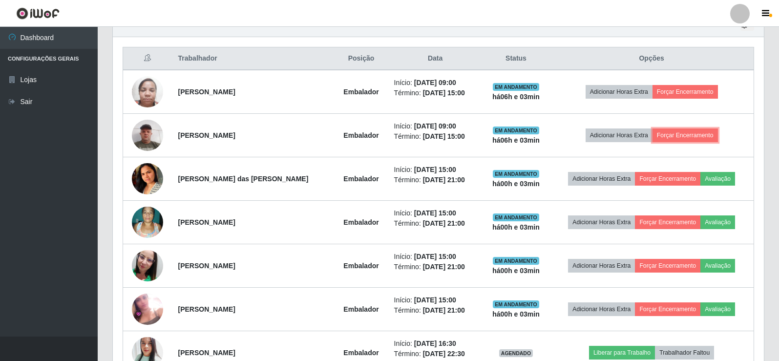
scroll to position [488066, 487617]
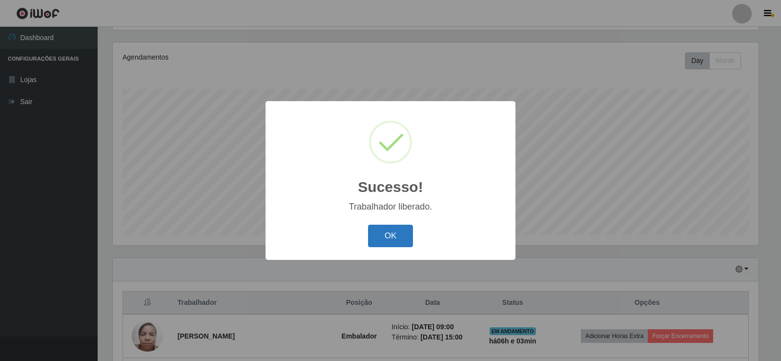
click at [394, 236] on button "OK" at bounding box center [390, 236] width 45 height 23
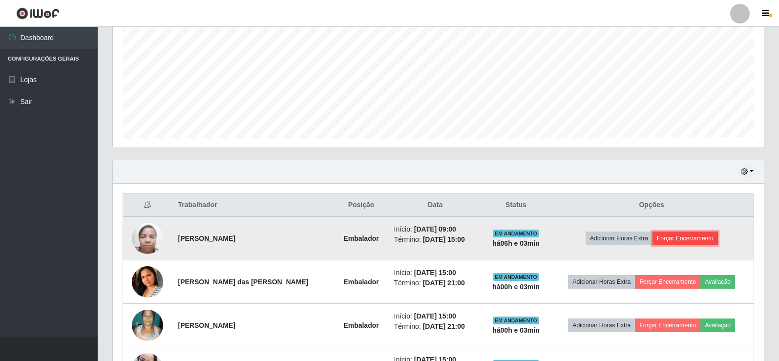
click at [667, 237] on button "Forçar Encerramento" at bounding box center [684, 238] width 65 height 14
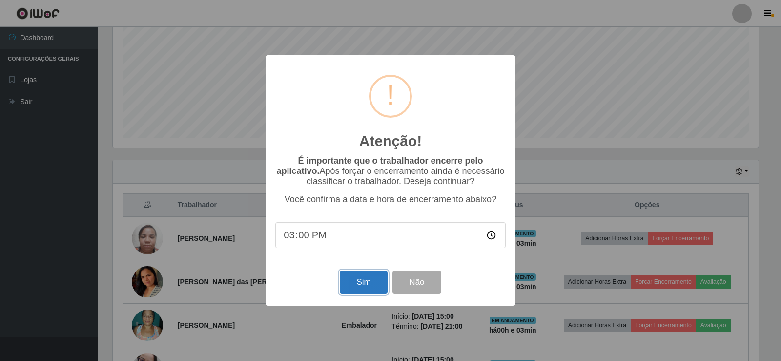
click at [363, 282] on button "Sim" at bounding box center [363, 282] width 47 height 23
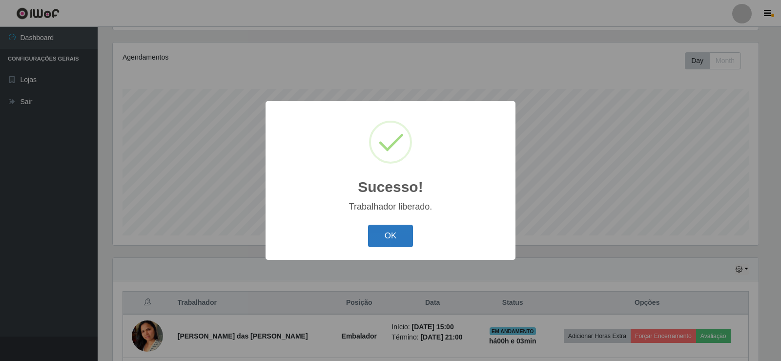
click at [395, 237] on button "OK" at bounding box center [390, 236] width 45 height 23
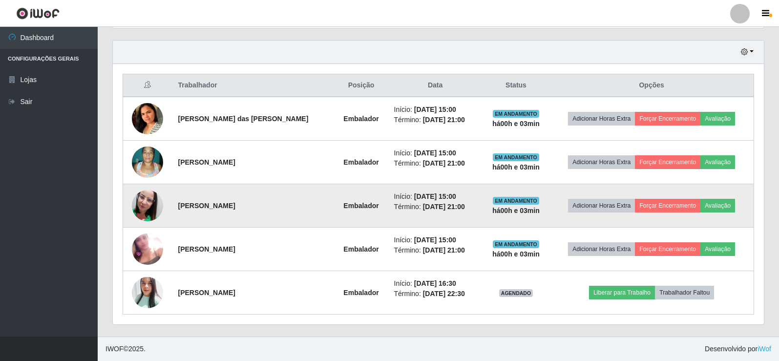
click at [150, 211] on img at bounding box center [147, 206] width 31 height 56
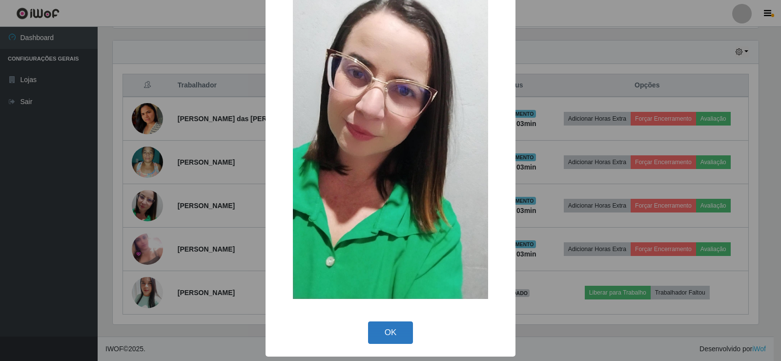
click at [382, 326] on button "OK" at bounding box center [390, 332] width 45 height 23
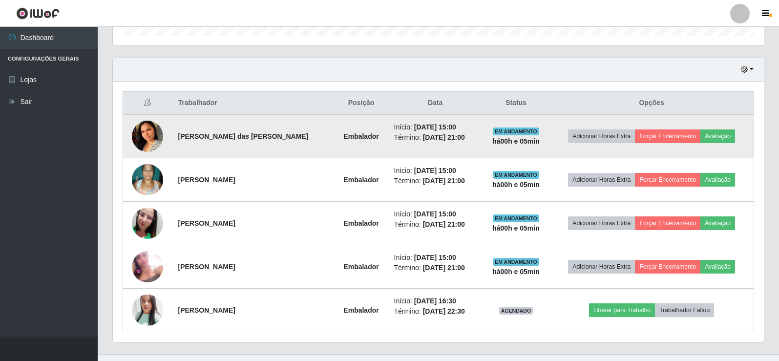
scroll to position [331, 0]
